Goal: Information Seeking & Learning: Learn about a topic

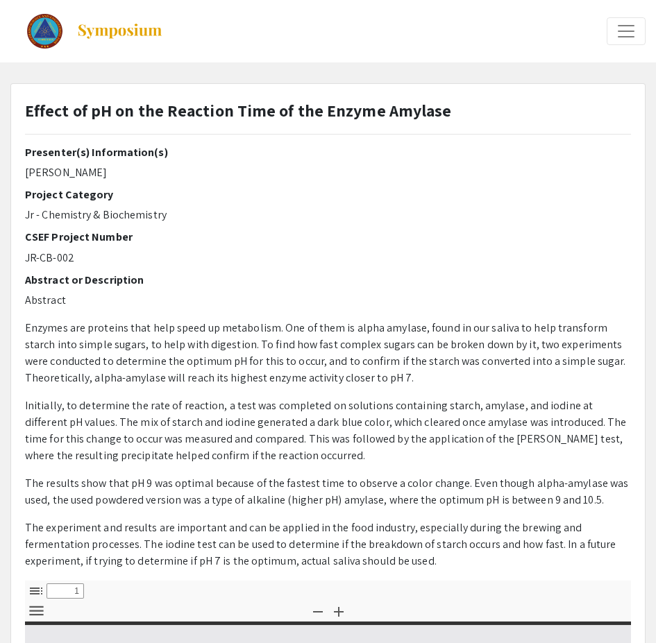
select select "custom"
type input "0"
select select "custom"
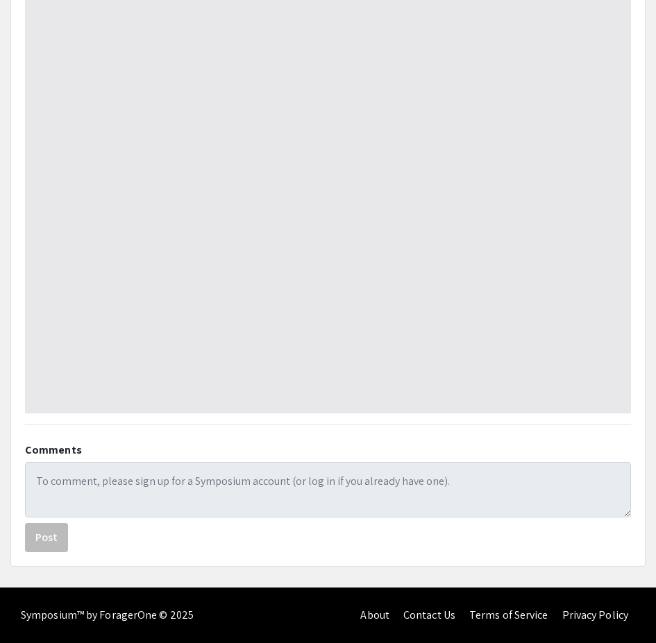
type input "1"
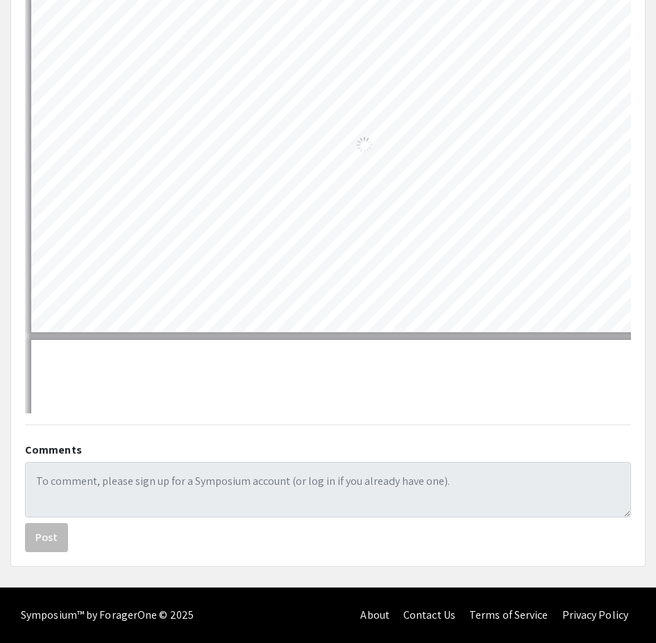
scroll to position [422, 0]
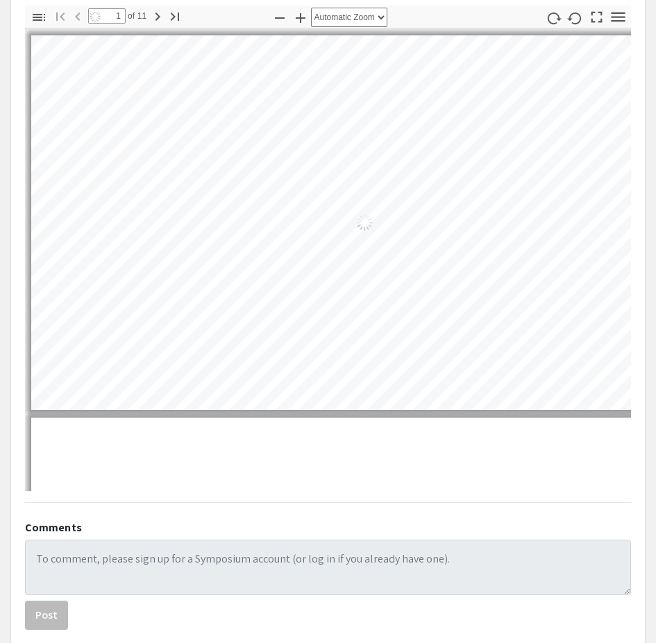
select select "auto"
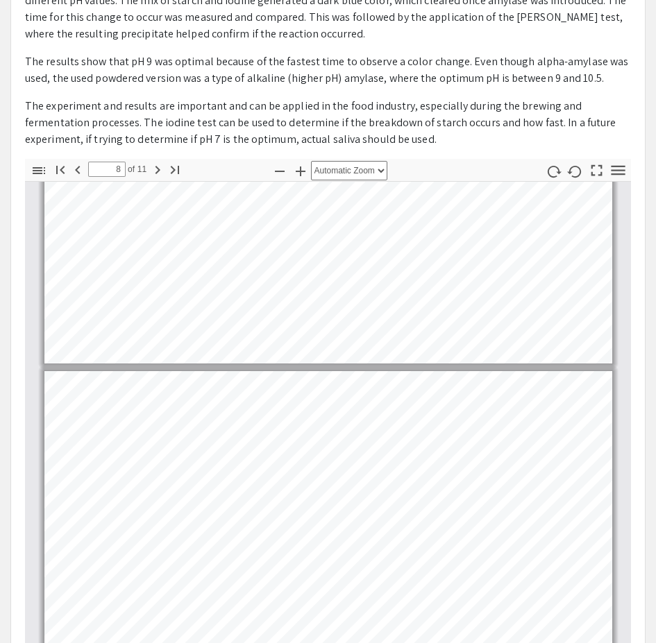
scroll to position [2314, 0]
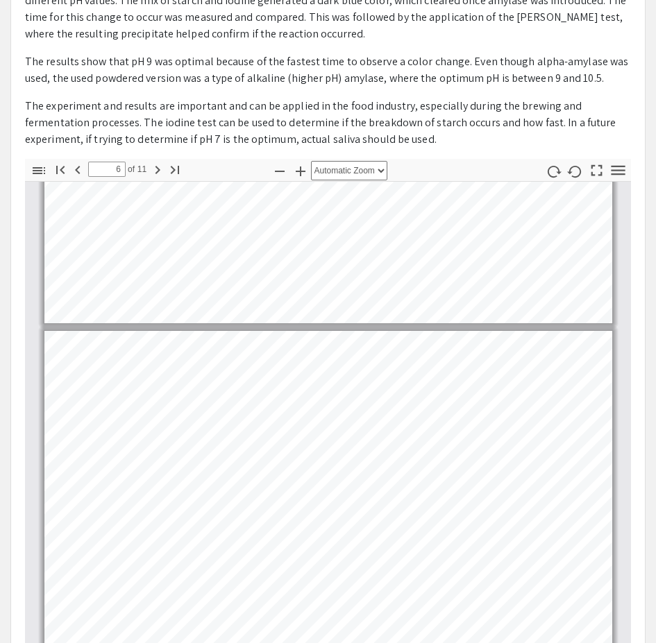
type input "5"
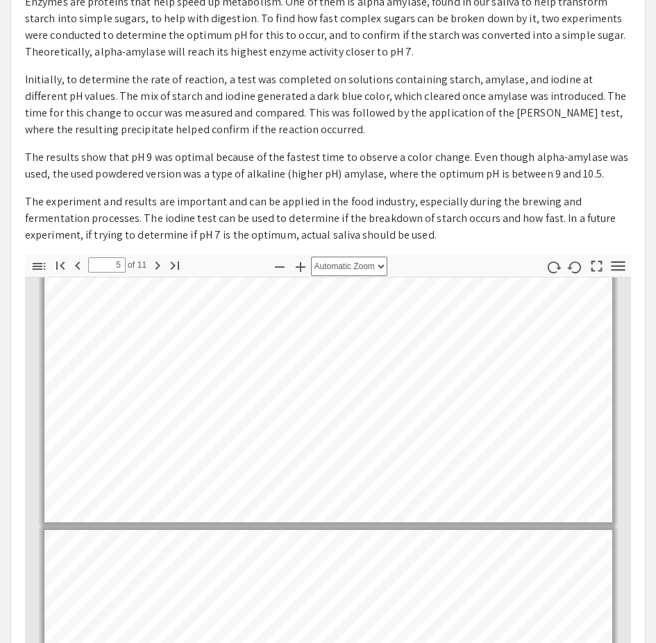
scroll to position [0, 0]
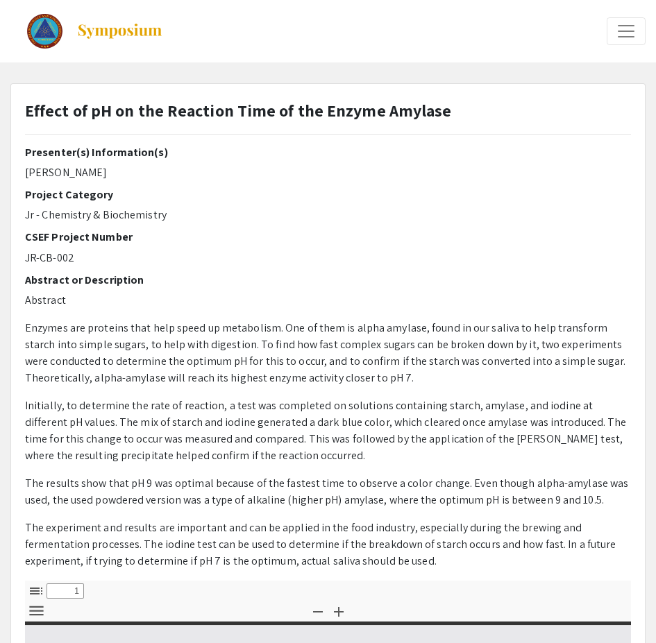
select select "custom"
type input "0"
select select "custom"
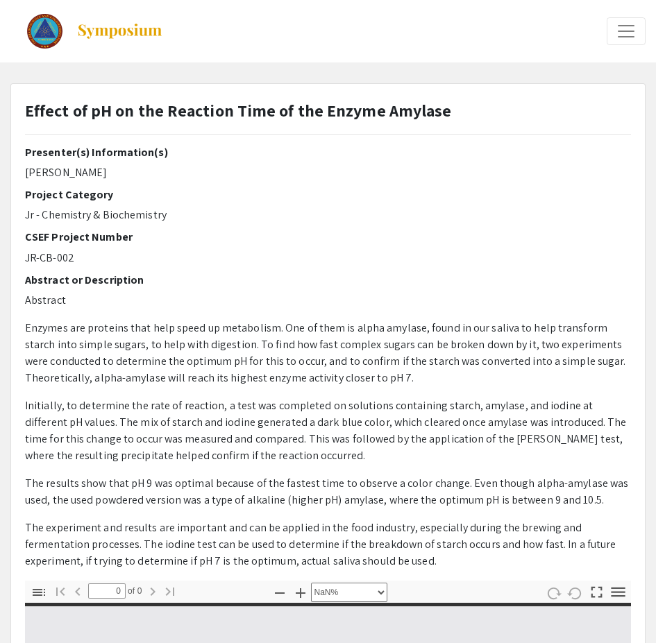
type input "1"
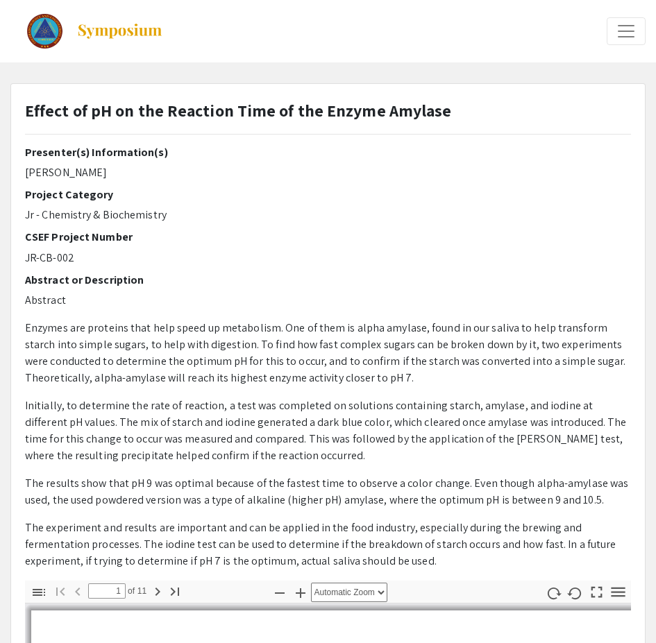
select select "auto"
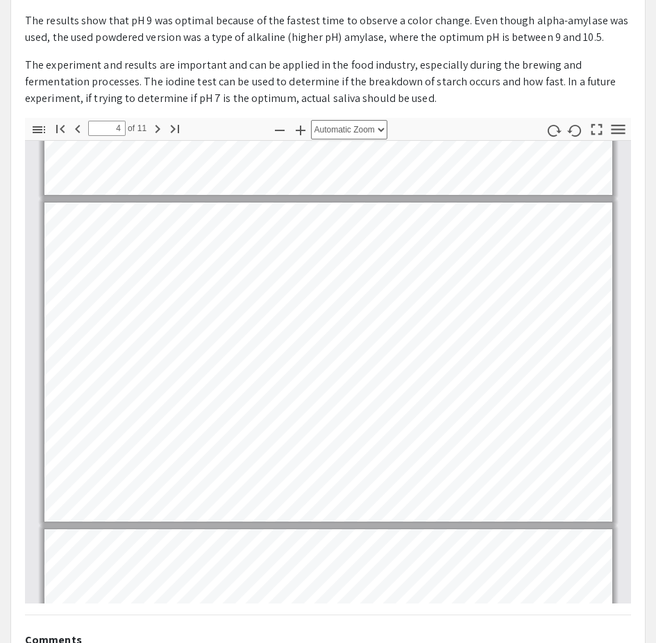
scroll to position [1158, 0]
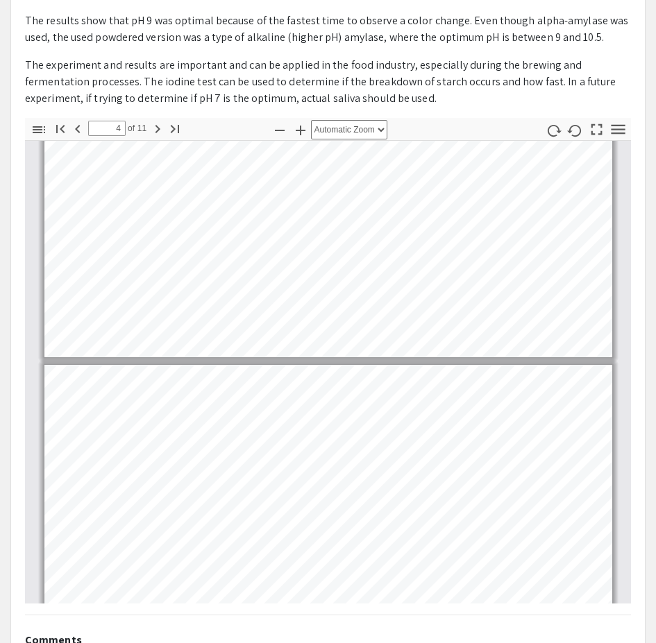
type input "5"
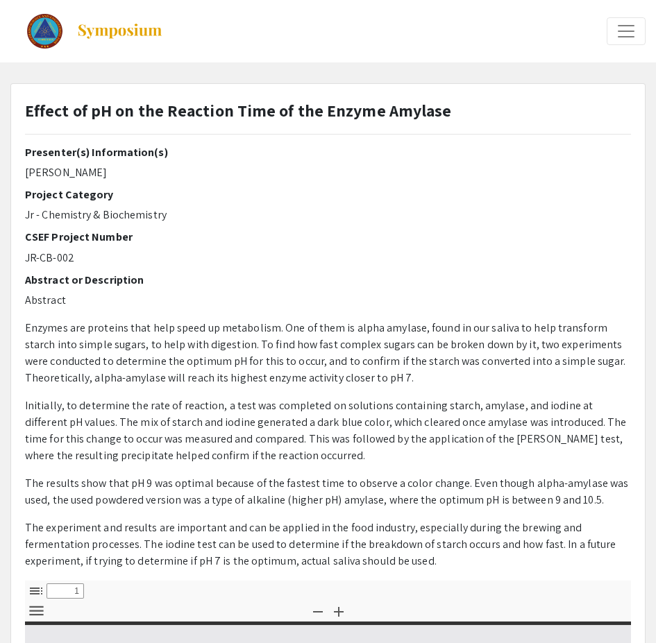
select select "custom"
type input "0"
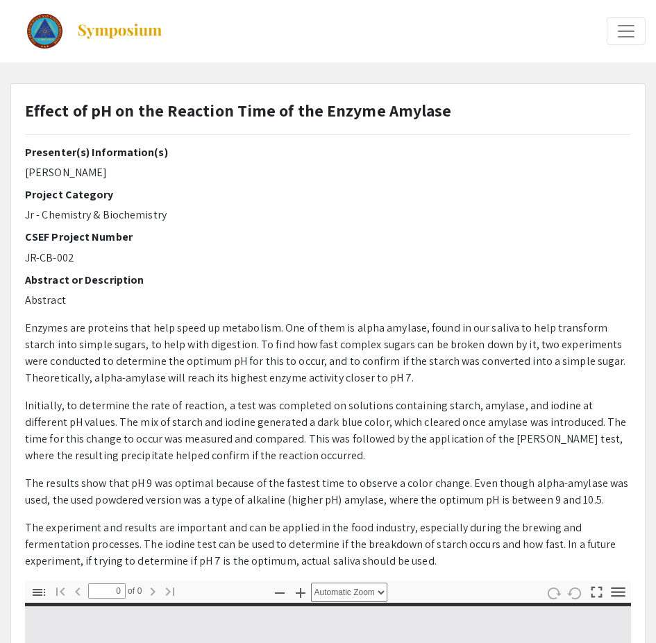
select select "custom"
type input "1"
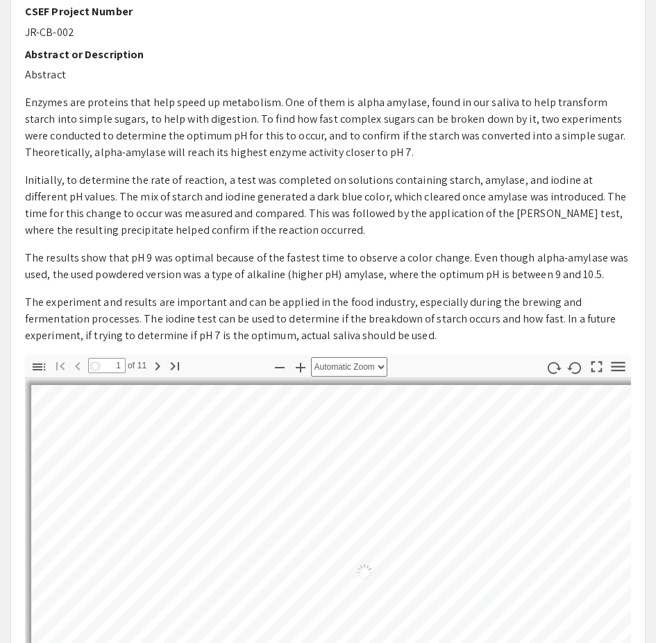
select select "auto"
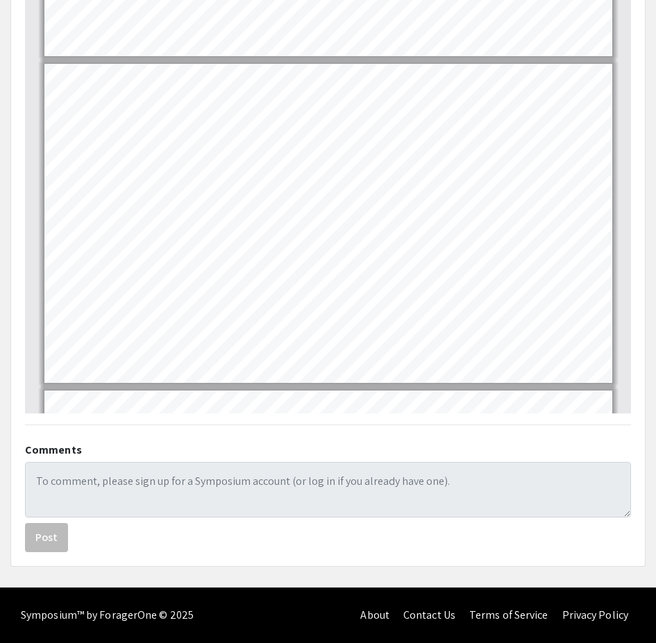
scroll to position [232, 0]
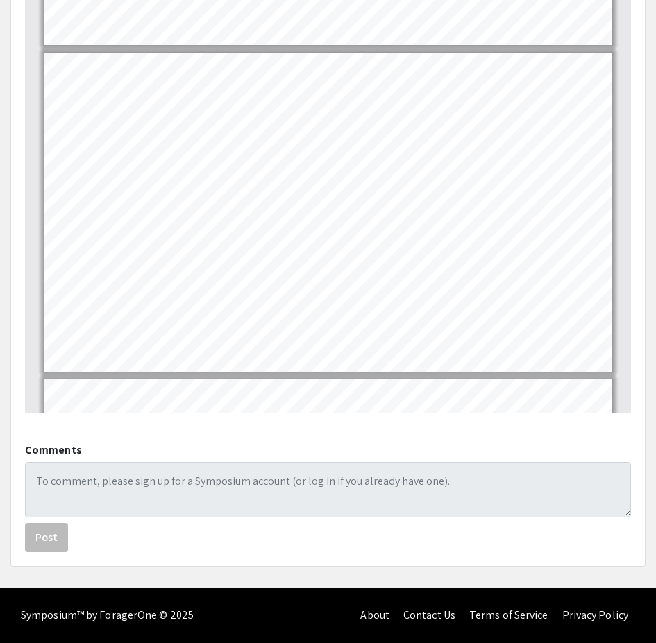
type input "3"
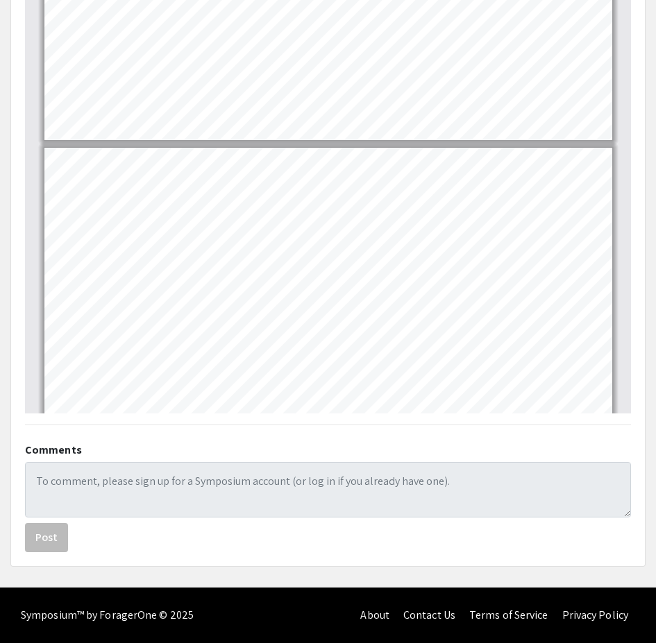
scroll to position [695, 0]
